Goal: Check status: Check status

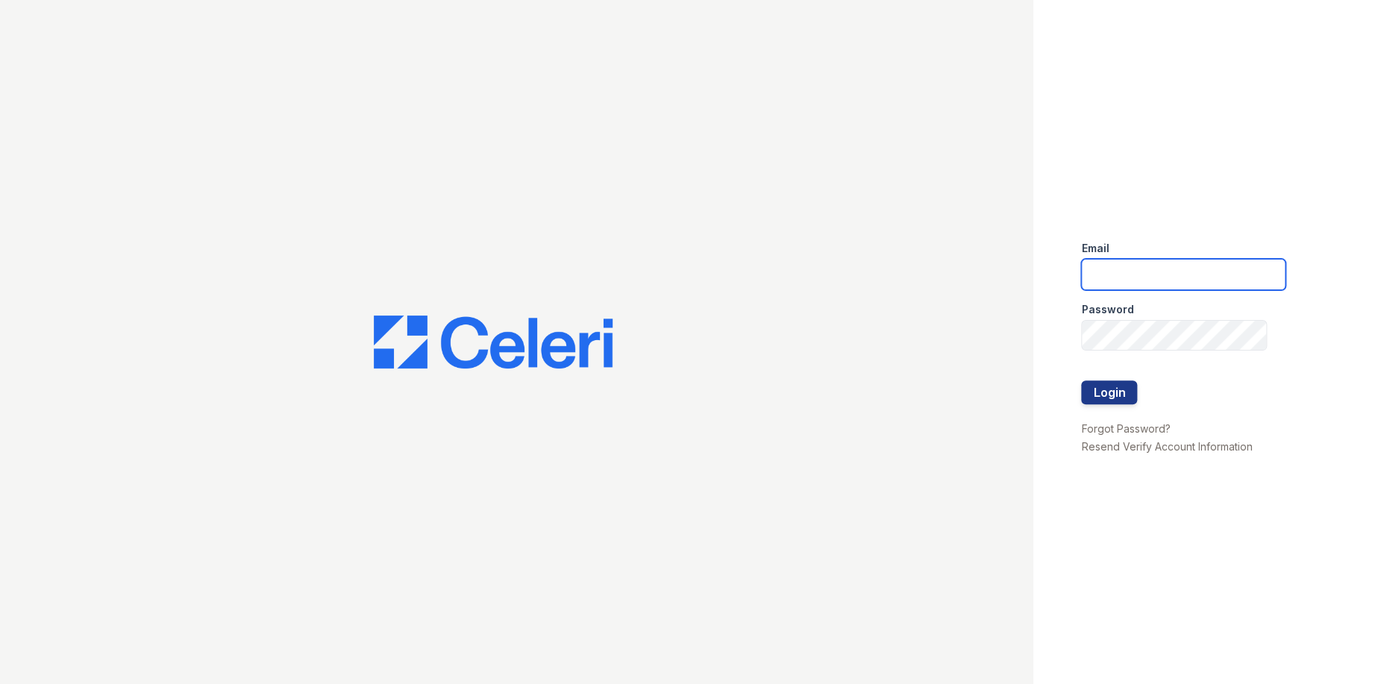
type input "Arriveattheretreat@Trinity-pm.com"
click at [1124, 378] on div at bounding box center [1183, 366] width 204 height 30
click at [1122, 397] on button "Login" at bounding box center [1109, 393] width 56 height 24
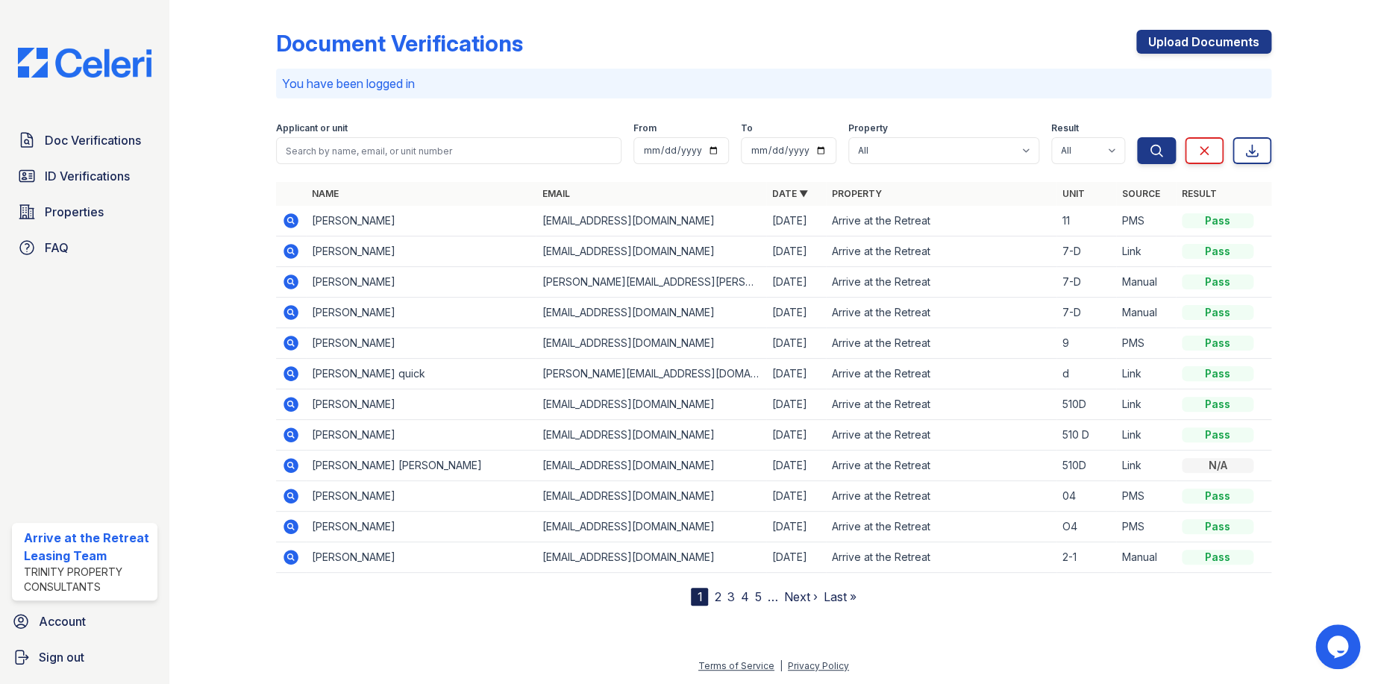
click at [291, 222] on icon at bounding box center [291, 221] width 18 height 18
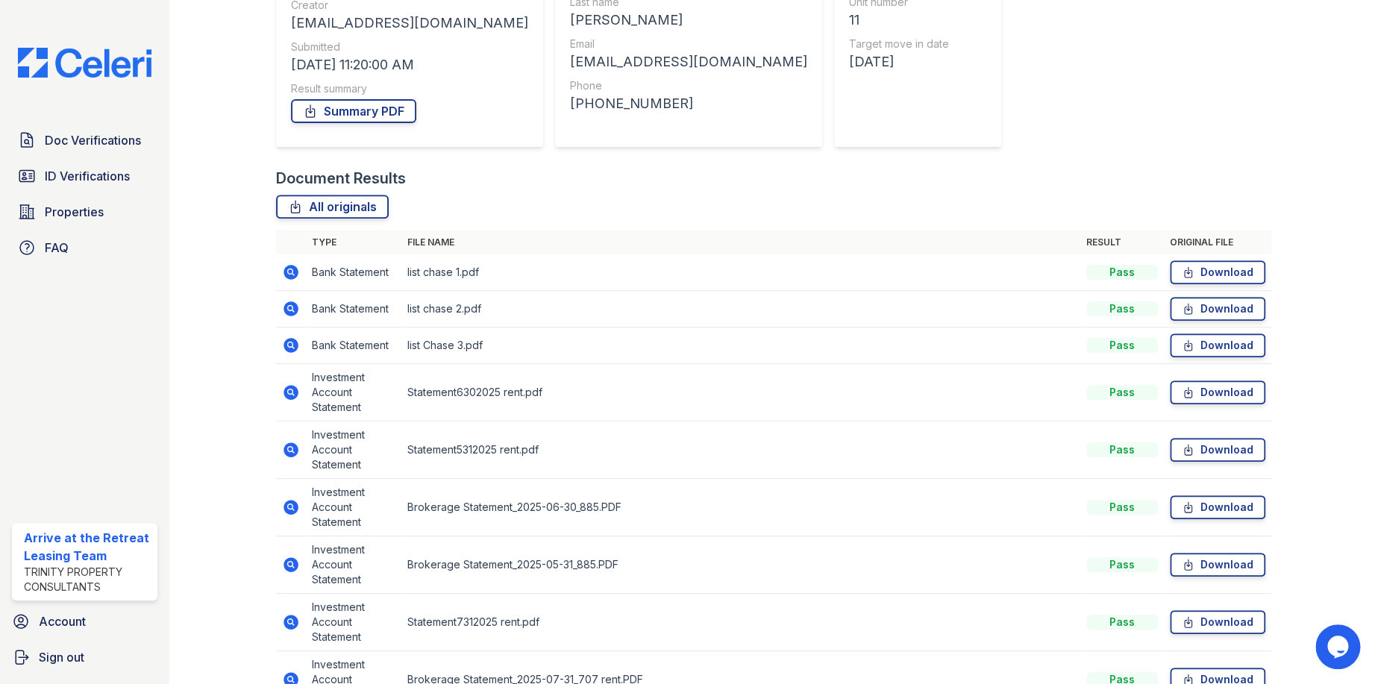
scroll to position [290, 0]
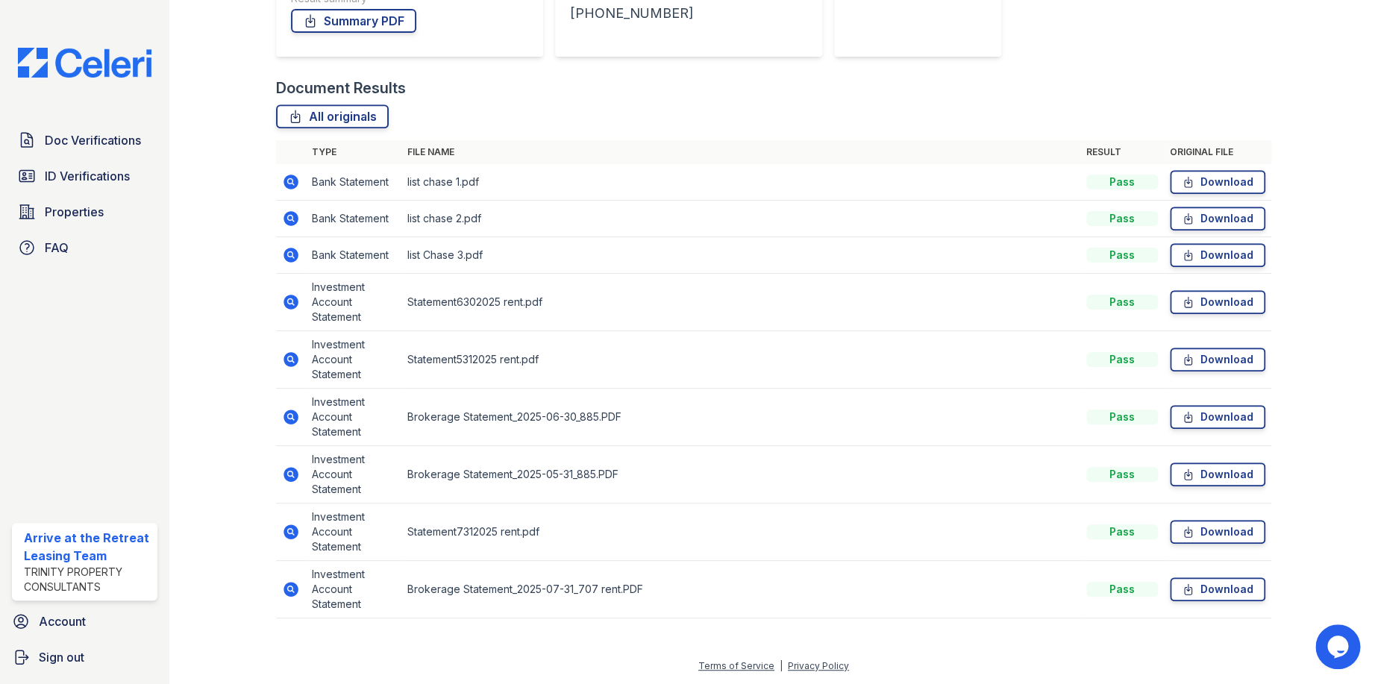
click at [289, 587] on icon at bounding box center [290, 589] width 4 height 4
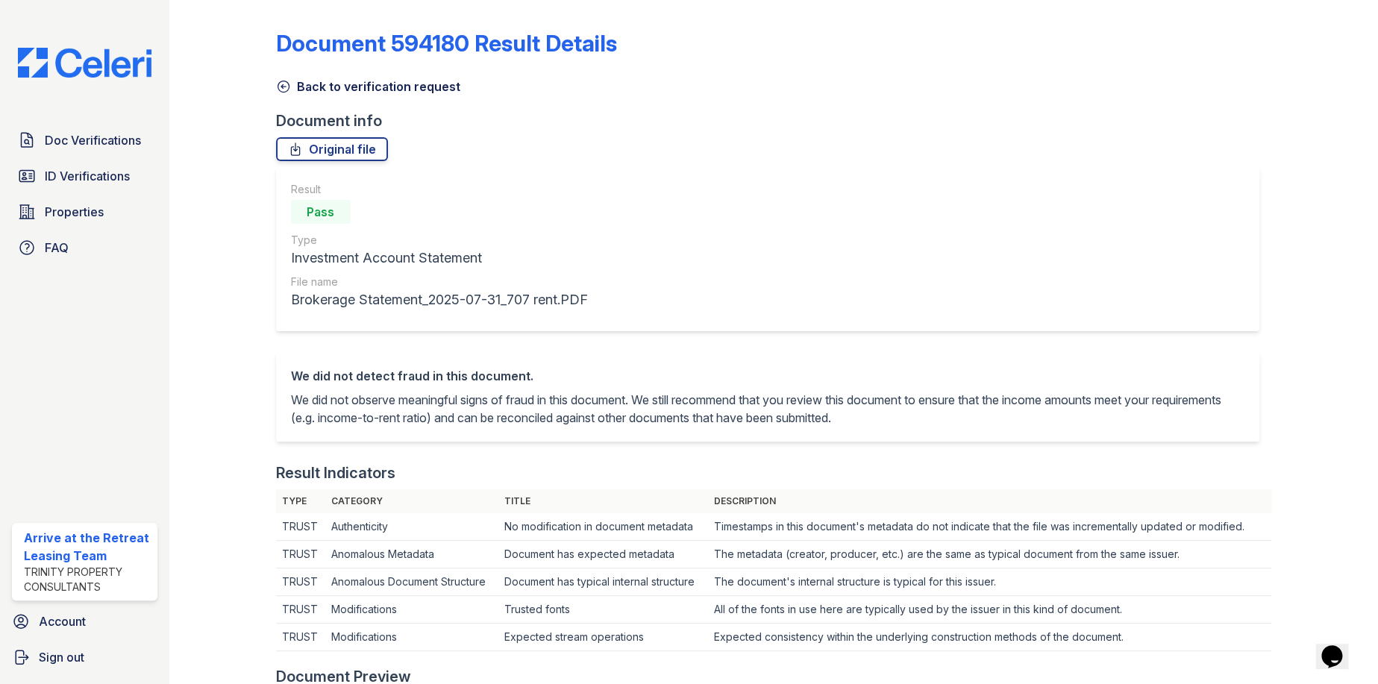
click at [279, 78] on link "Back to verification request" at bounding box center [368, 87] width 184 height 18
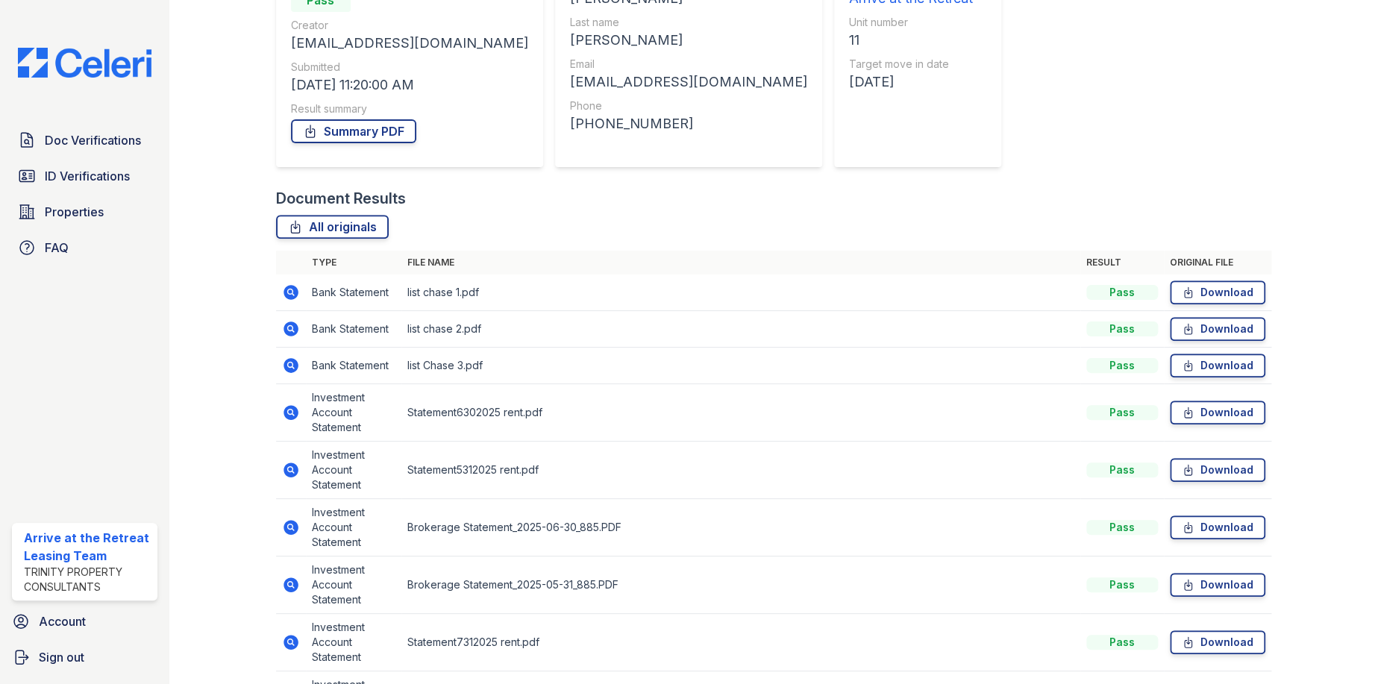
scroll to position [290, 0]
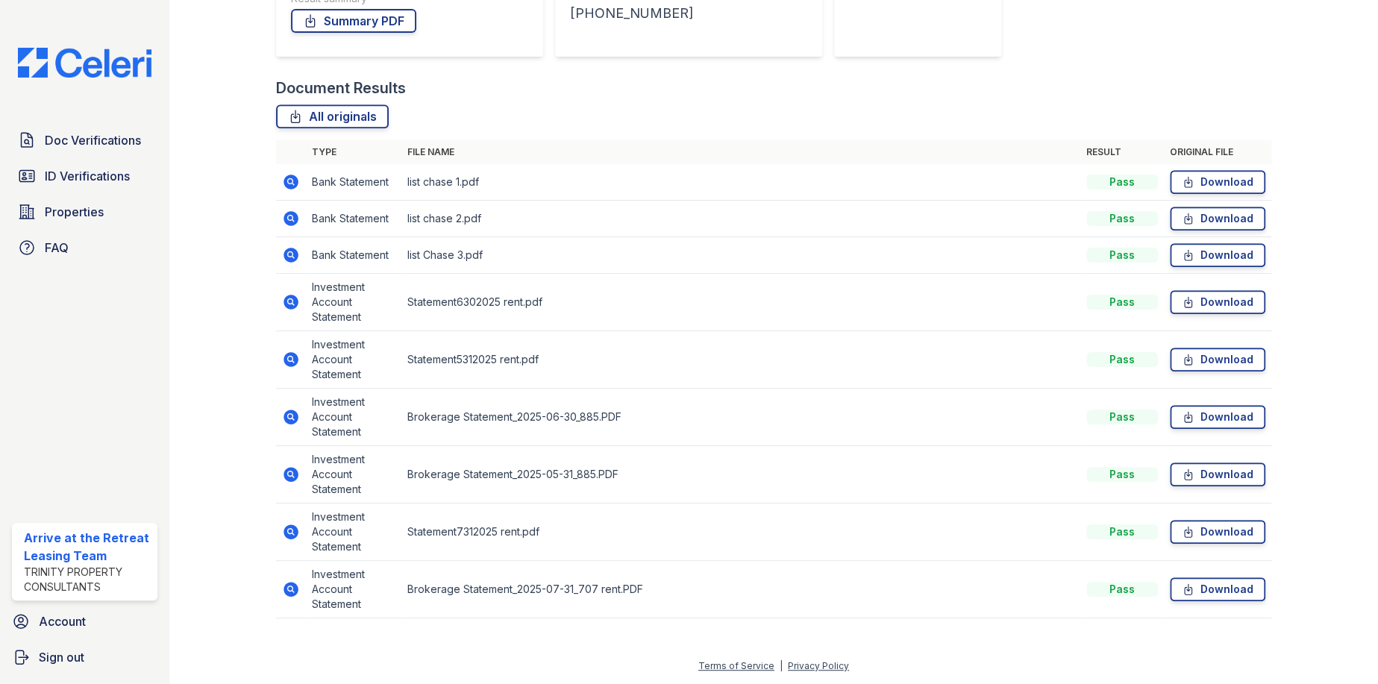
click at [284, 527] on icon at bounding box center [291, 532] width 15 height 15
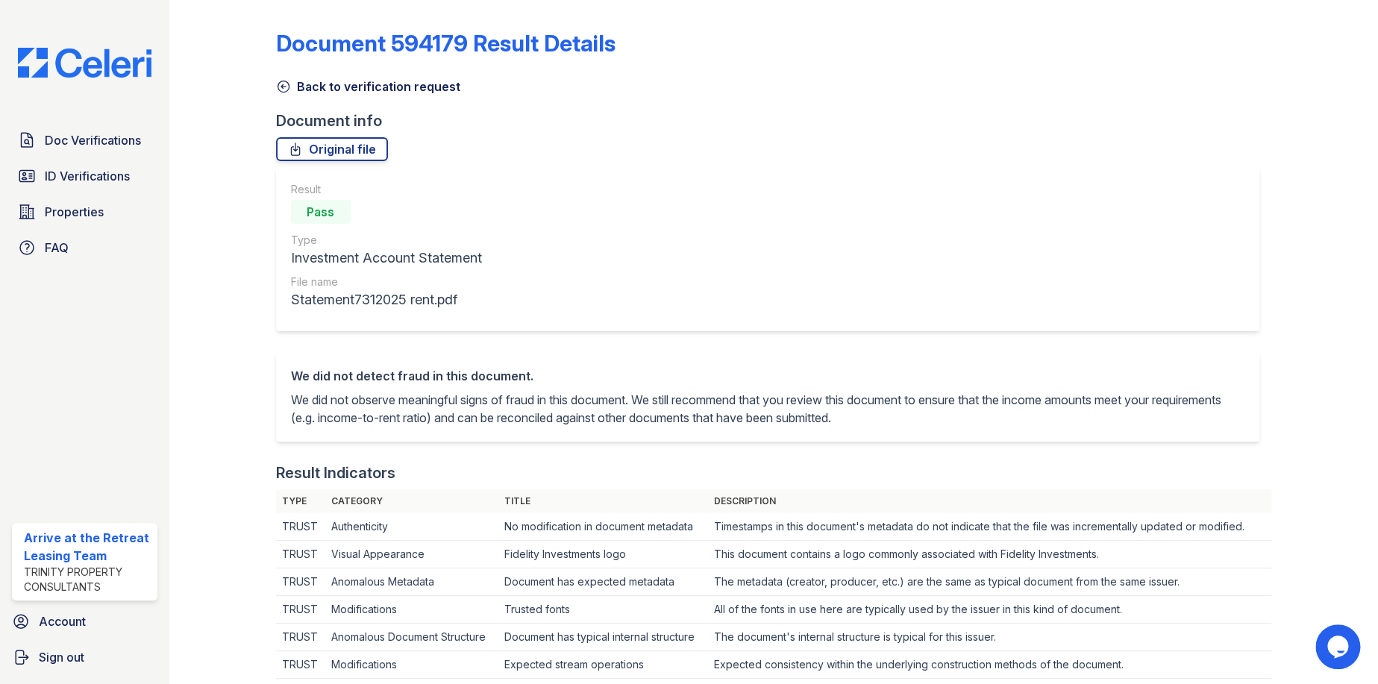
click at [283, 84] on icon at bounding box center [283, 86] width 15 height 15
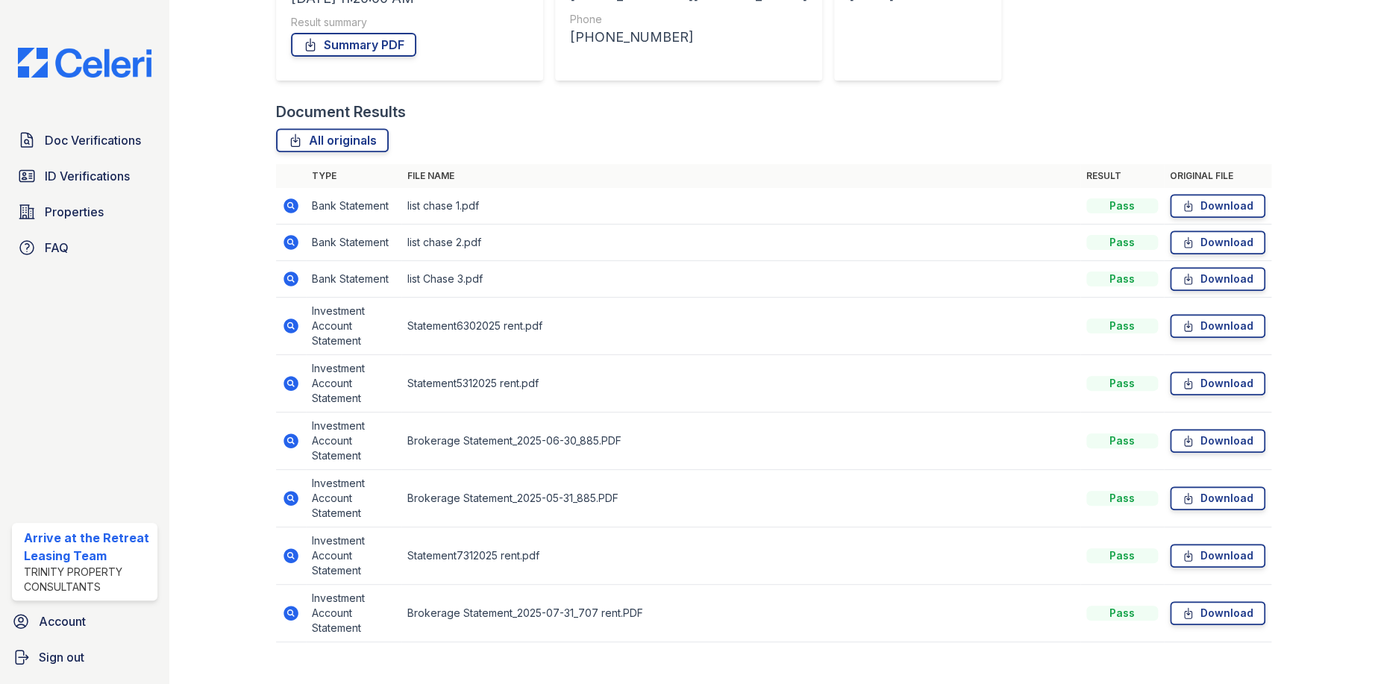
scroll to position [290, 0]
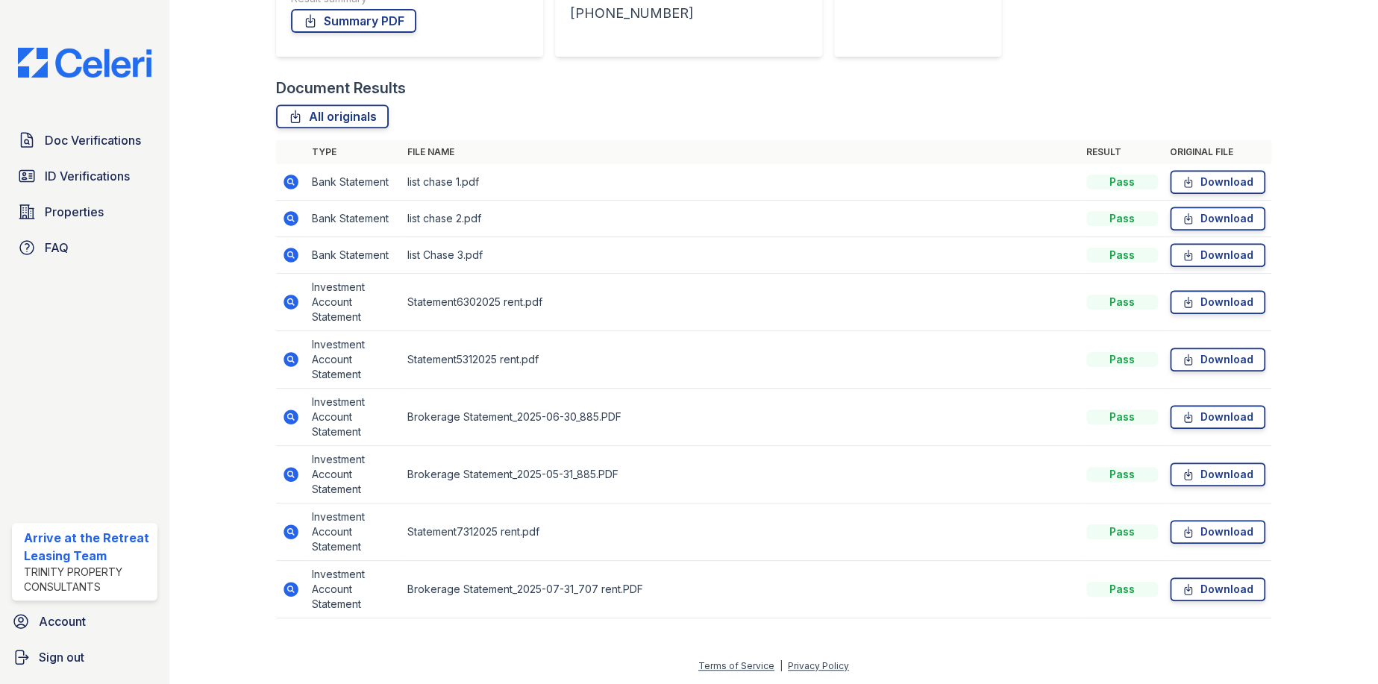
click at [293, 472] on icon at bounding box center [291, 474] width 15 height 15
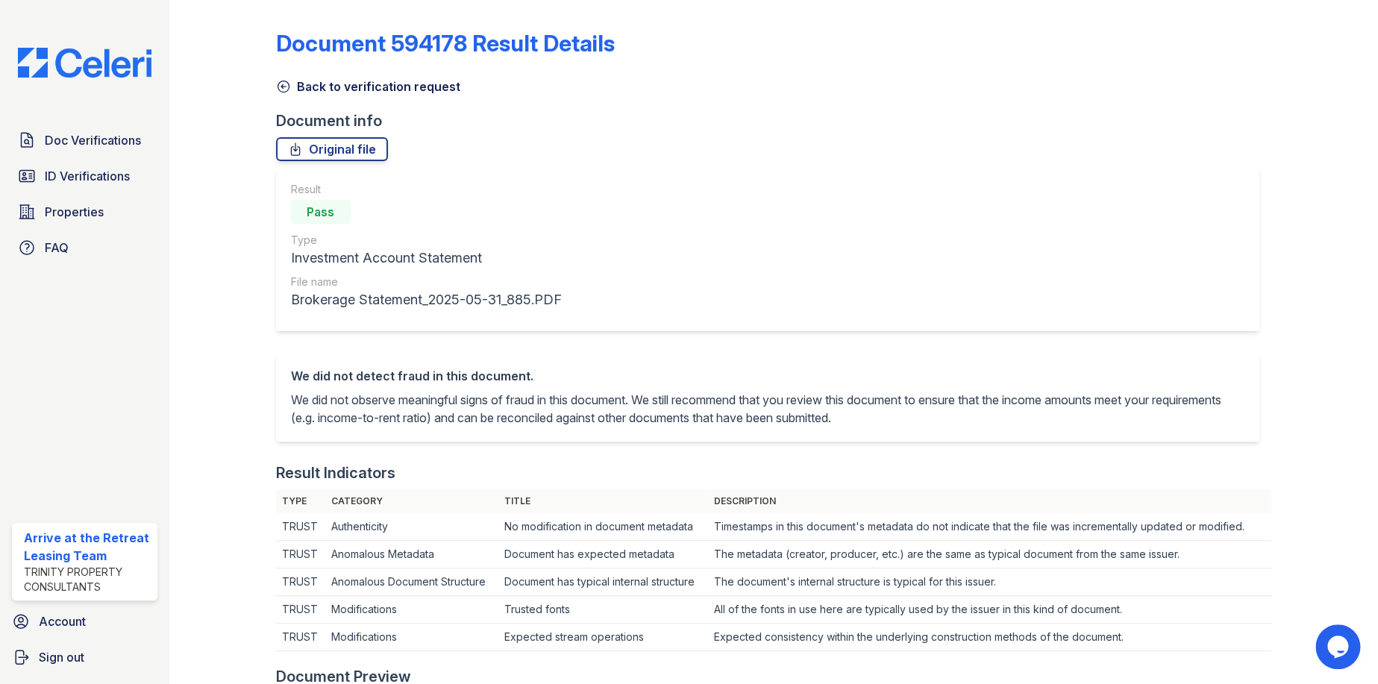
click at [278, 85] on icon at bounding box center [283, 86] width 15 height 15
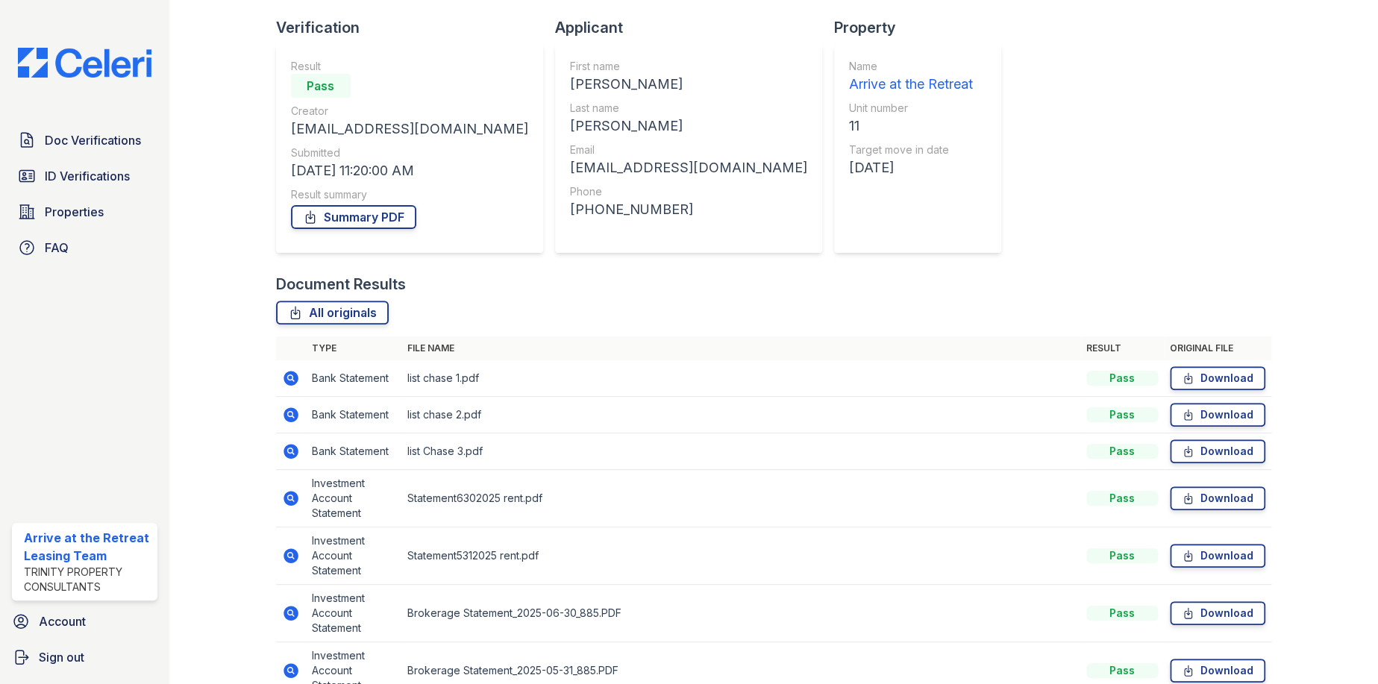
scroll to position [290, 0]
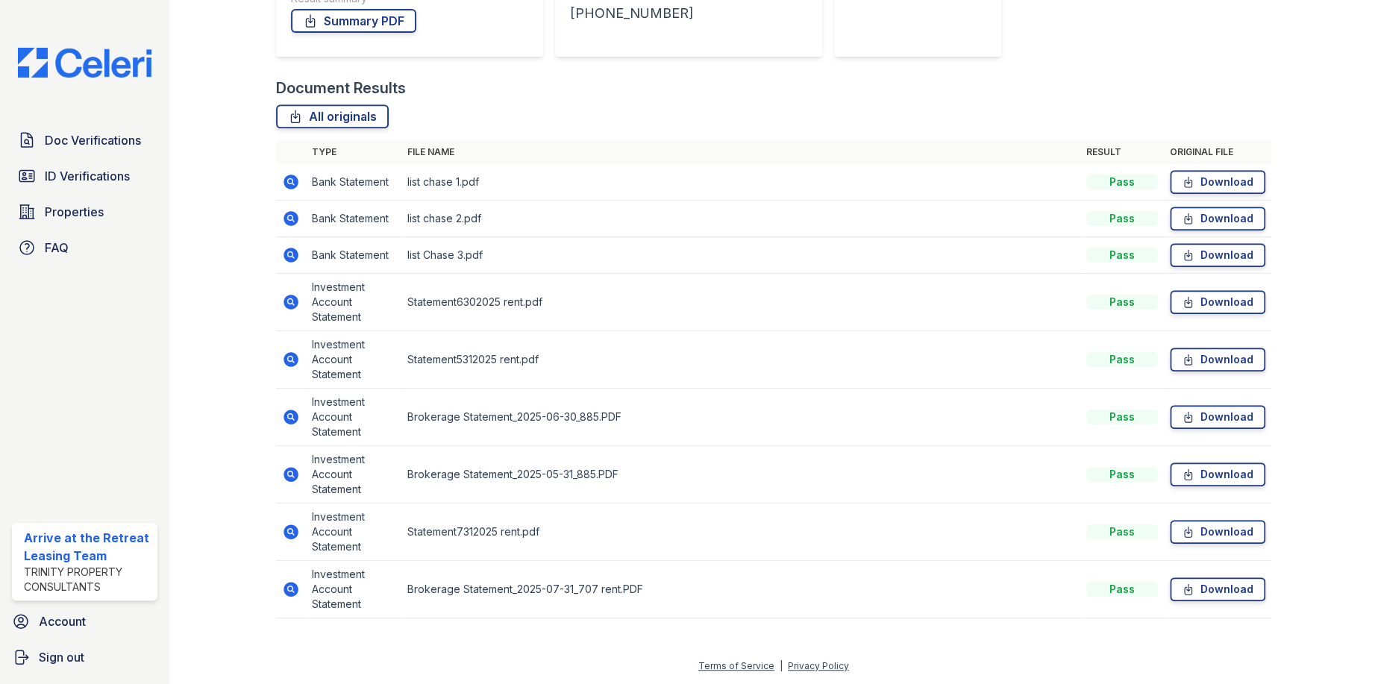
click at [284, 353] on icon at bounding box center [291, 360] width 18 height 18
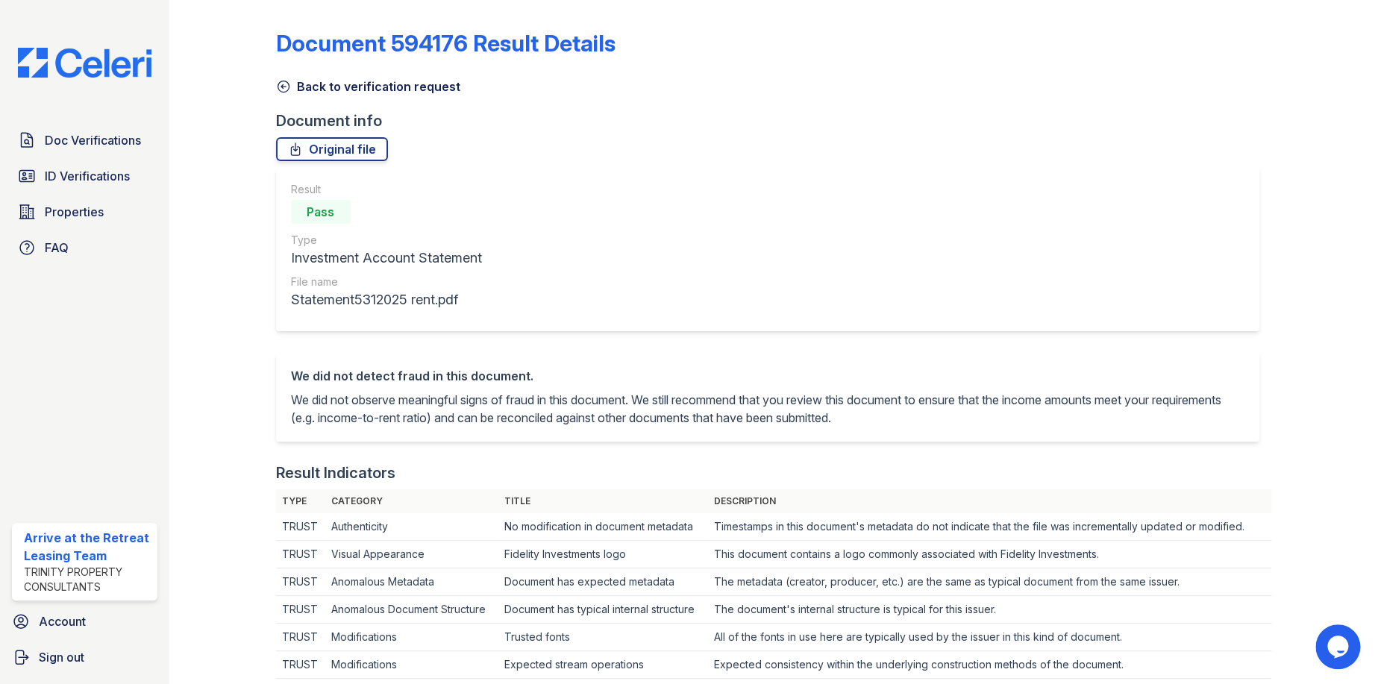
click at [283, 84] on icon at bounding box center [283, 86] width 15 height 15
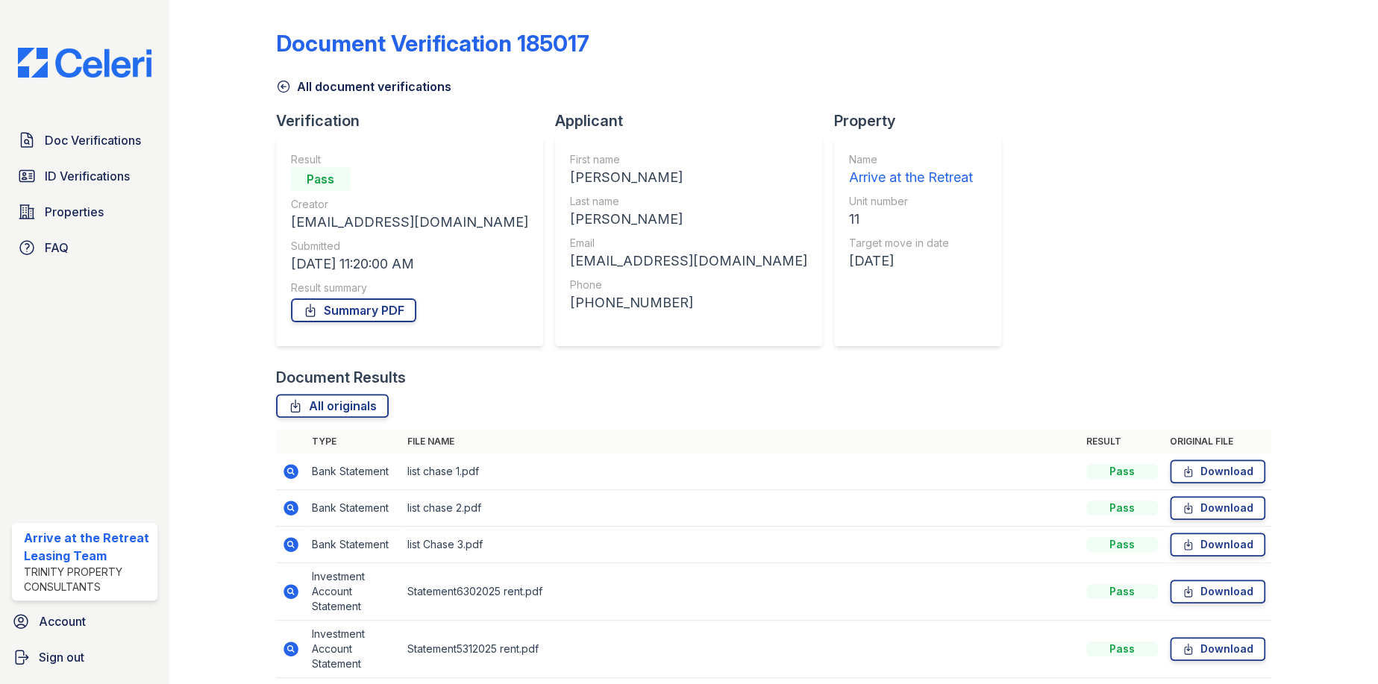
click at [289, 504] on icon at bounding box center [291, 508] width 15 height 15
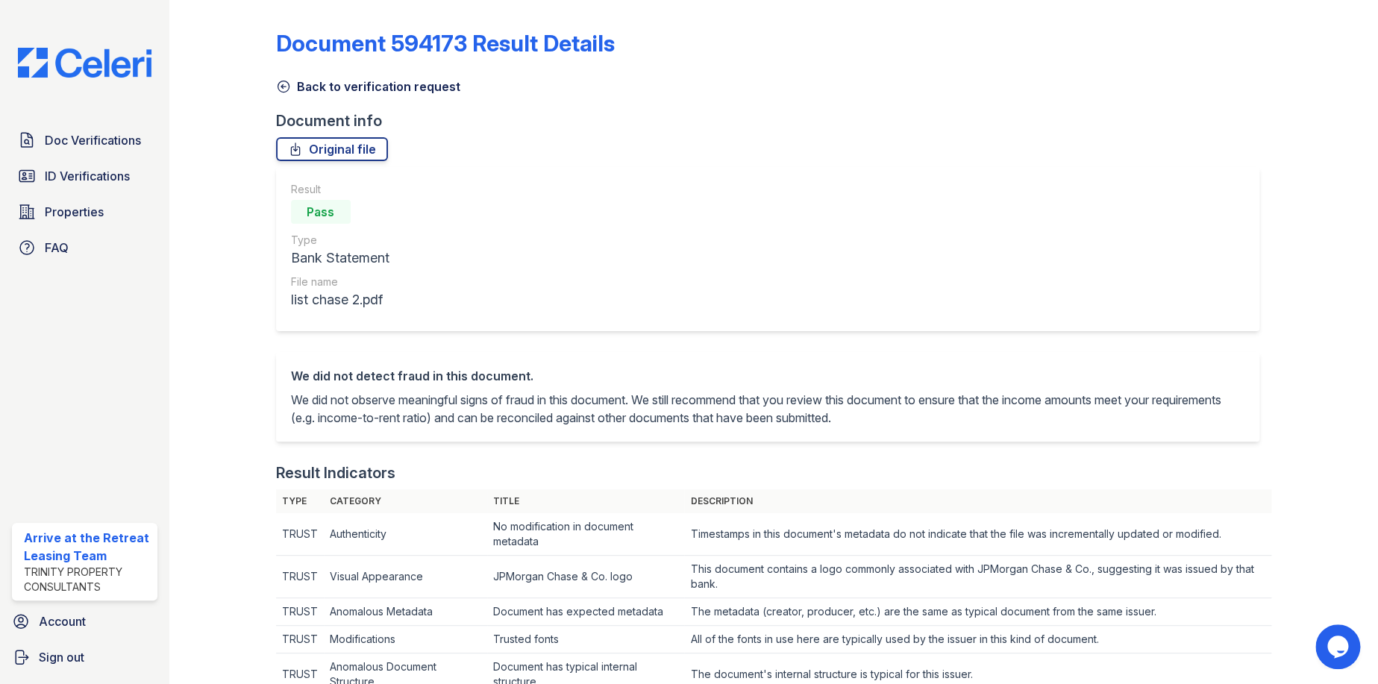
click at [283, 85] on icon at bounding box center [283, 86] width 15 height 15
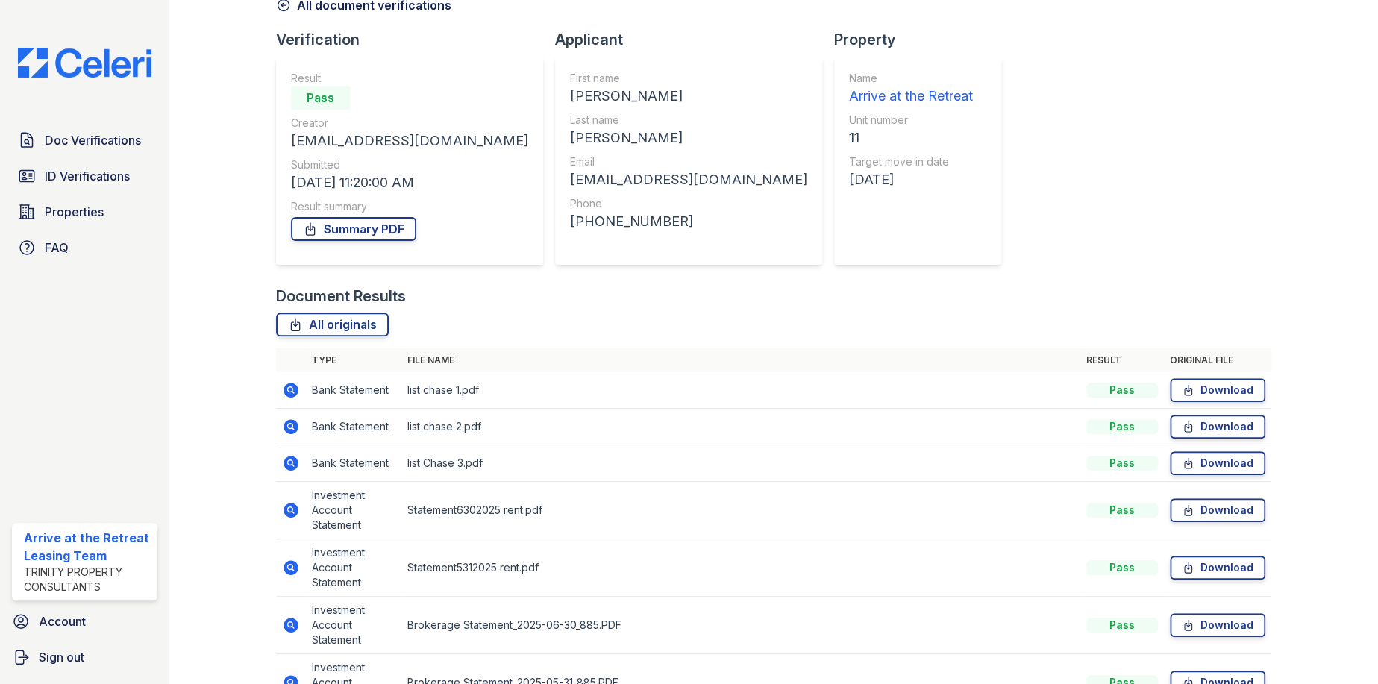
scroll to position [224, 0]
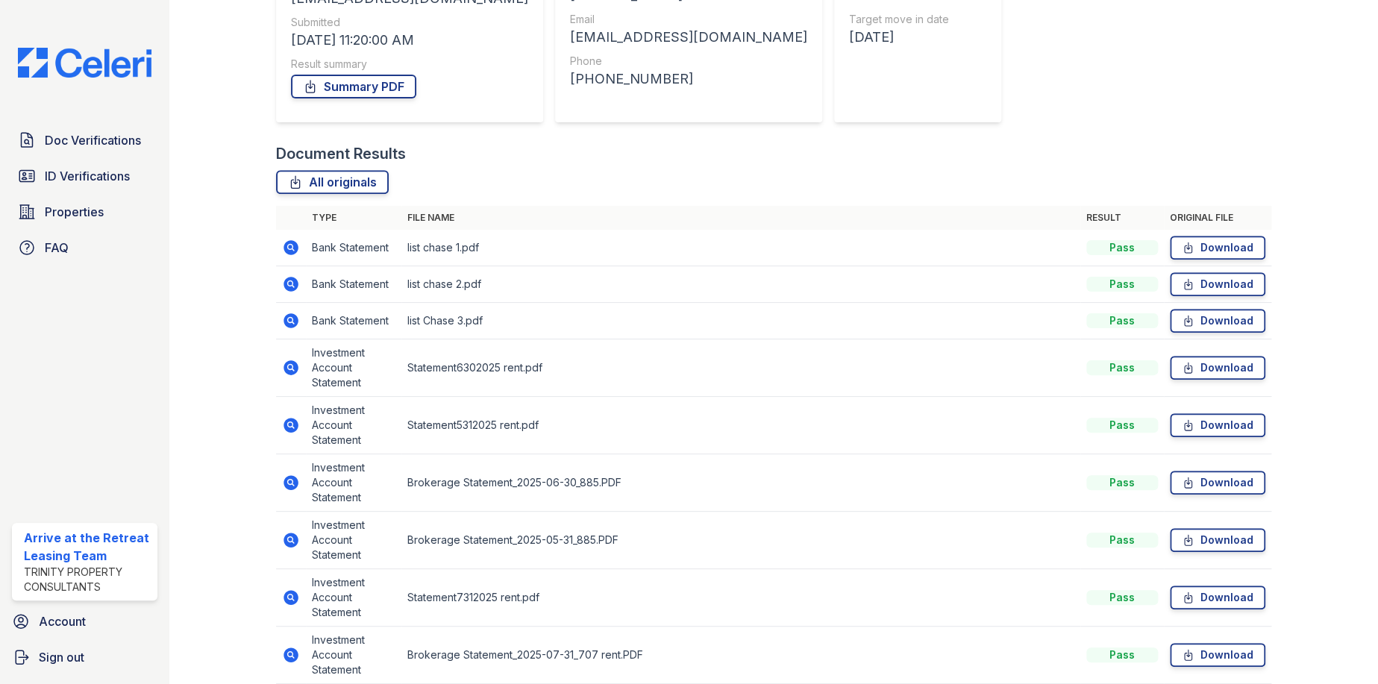
click at [284, 246] on icon at bounding box center [291, 247] width 15 height 15
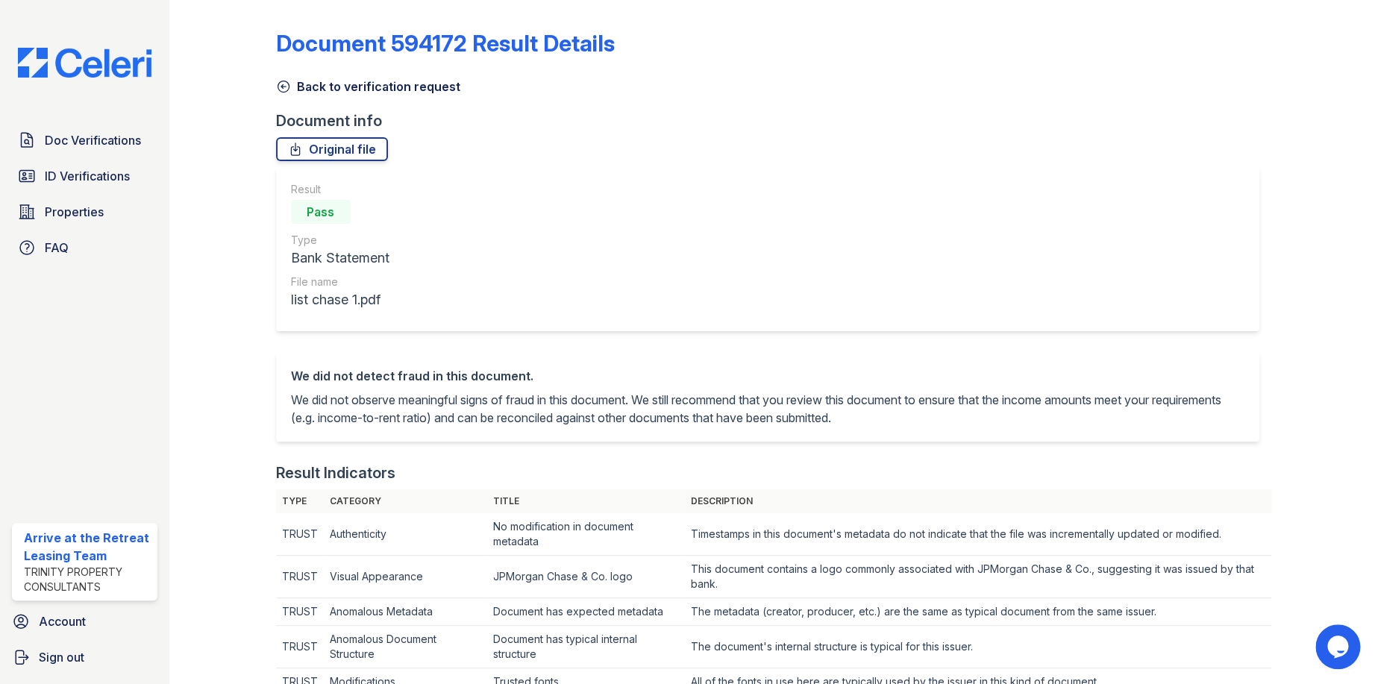
click at [285, 86] on icon at bounding box center [283, 86] width 15 height 15
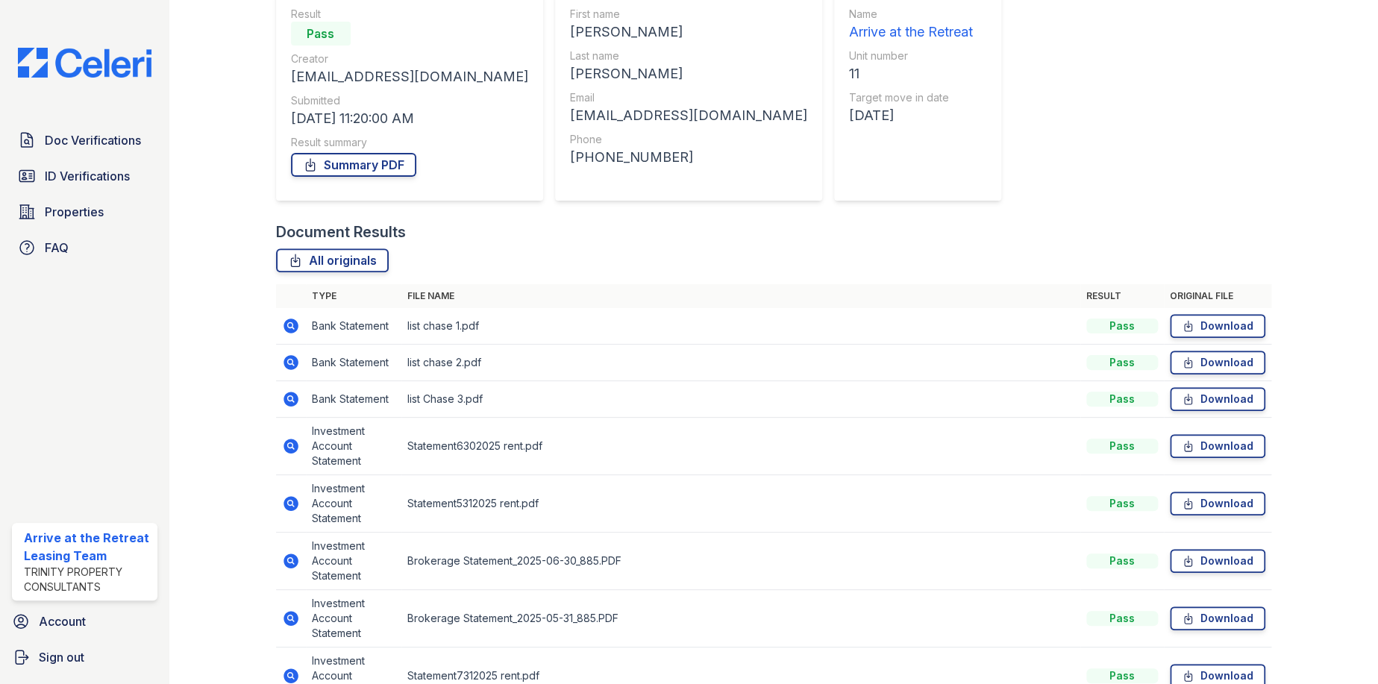
scroll to position [290, 0]
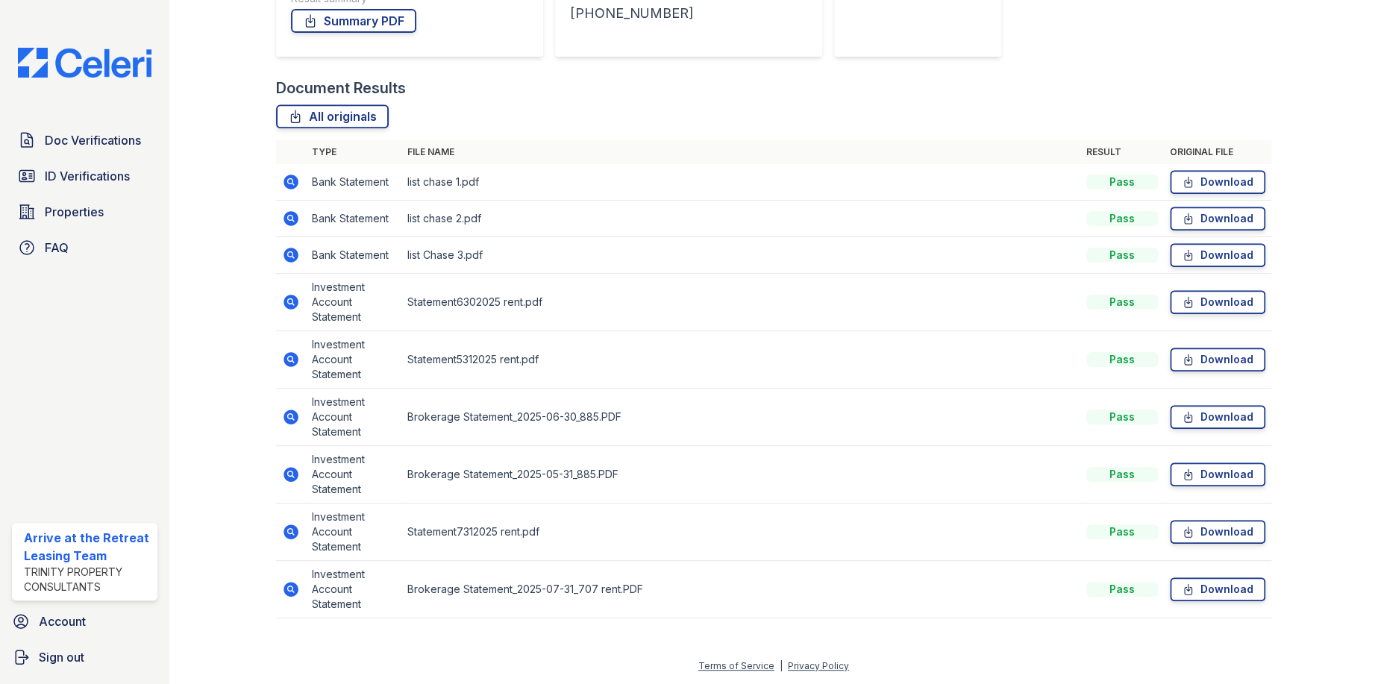
click at [291, 303] on icon at bounding box center [291, 302] width 18 height 18
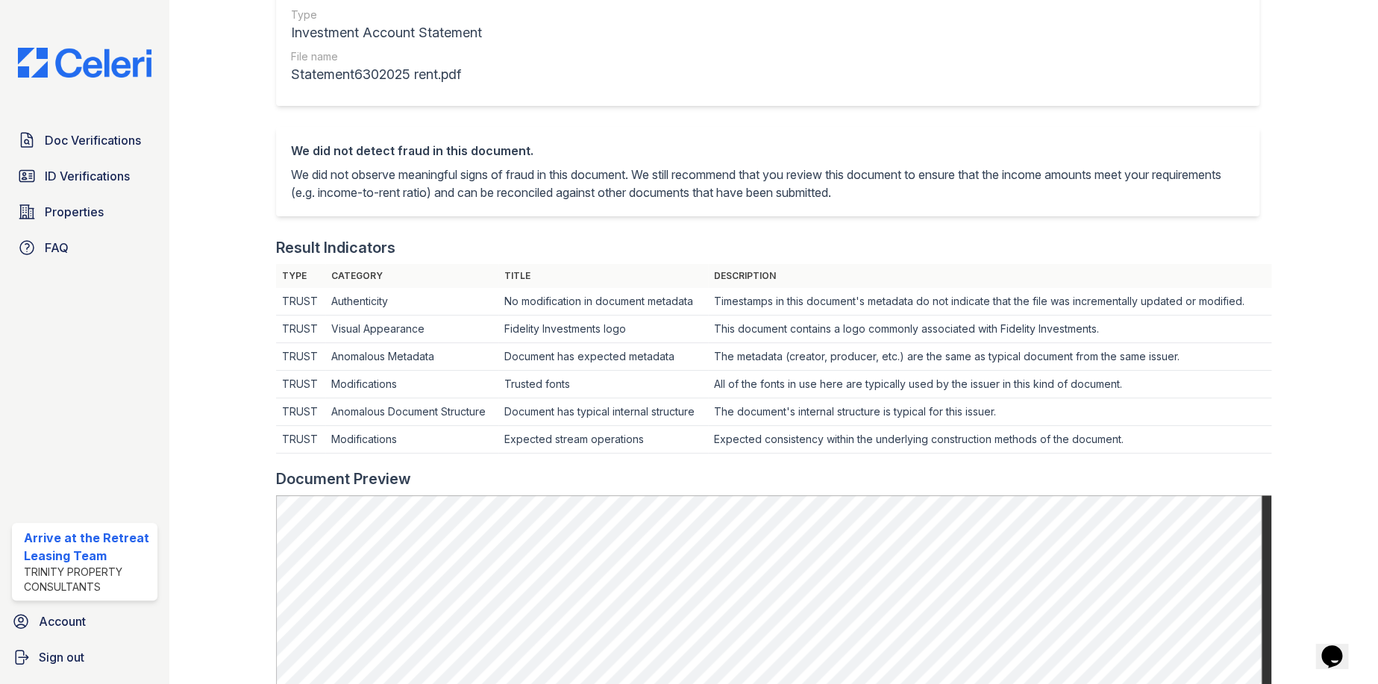
scroll to position [448, 0]
